Goal: Task Accomplishment & Management: Manage account settings

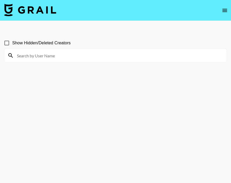
click at [78, 56] on input at bounding box center [119, 55] width 210 height 8
type input "maddie.east"
click at [110, 55] on input "maddie.east" at bounding box center [119, 55] width 210 height 8
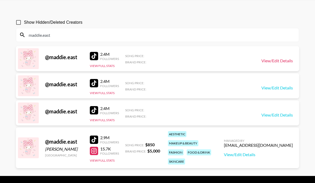
scroll to position [21, 0]
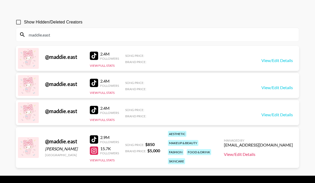
click at [231, 152] on link "View/Edit Details" at bounding box center [258, 154] width 69 height 5
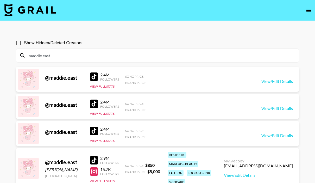
click at [91, 156] on div at bounding box center [94, 160] width 8 height 8
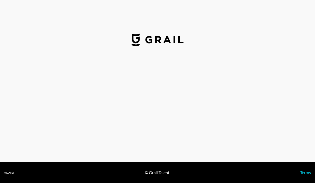
select select "USD"
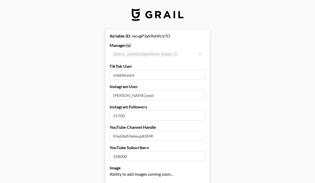
scroll to position [18, 0]
